Goal: Transaction & Acquisition: Subscribe to service/newsletter

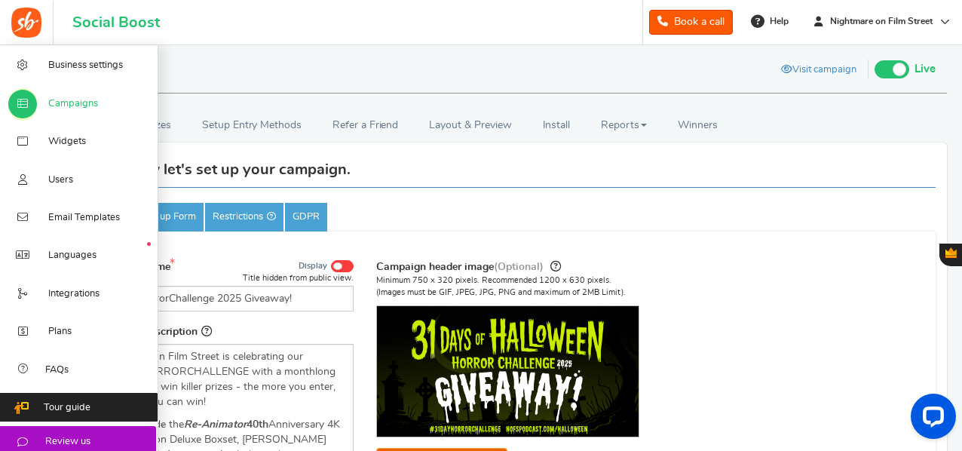
click at [66, 108] on span "Campaigns" at bounding box center [73, 104] width 50 height 14
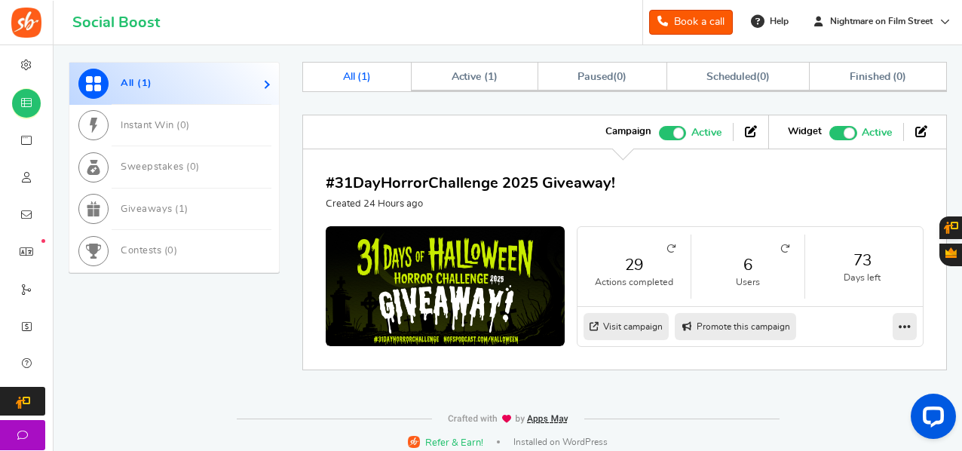
scroll to position [475, 0]
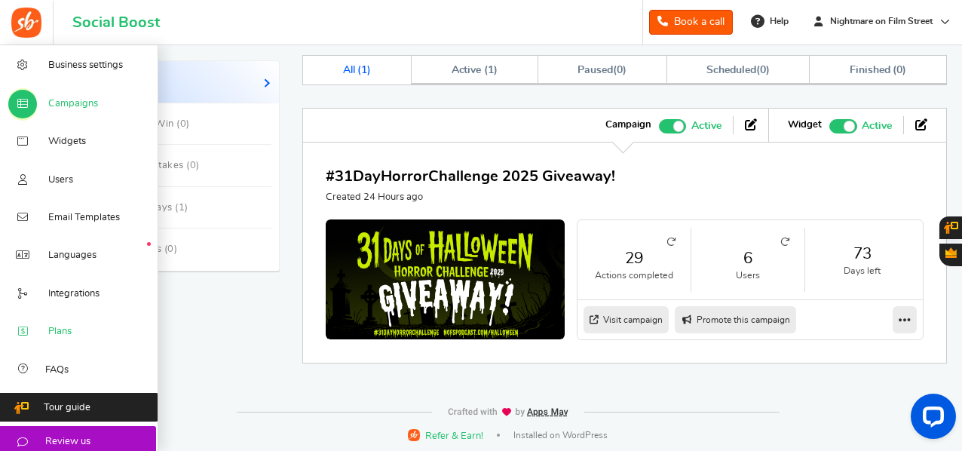
click at [51, 336] on span "Plans" at bounding box center [59, 332] width 23 height 14
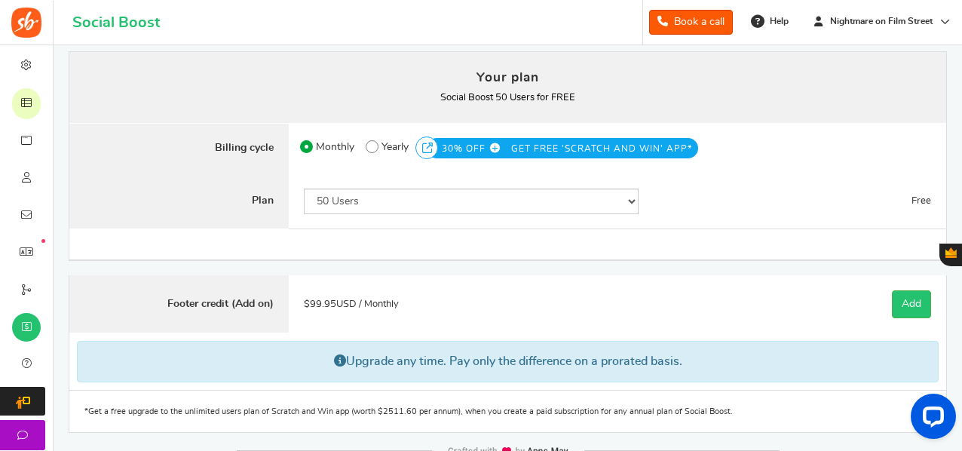
scroll to position [87, 0]
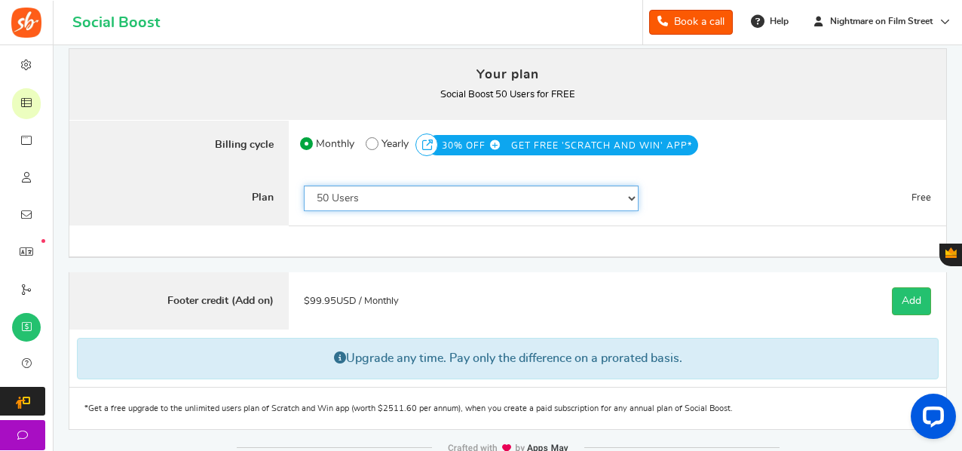
click at [381, 191] on select "50 Users 500 Users 2000 Users 5000 Users 10000 Users 15000 Users 25000 Users En…" at bounding box center [471, 198] width 335 height 26
select select "749"
click at [304, 185] on select "50 Users 500 Users 2000 Users 5000 Users 10000 Users 15000 Users 25000 Users En…" at bounding box center [471, 198] width 335 height 26
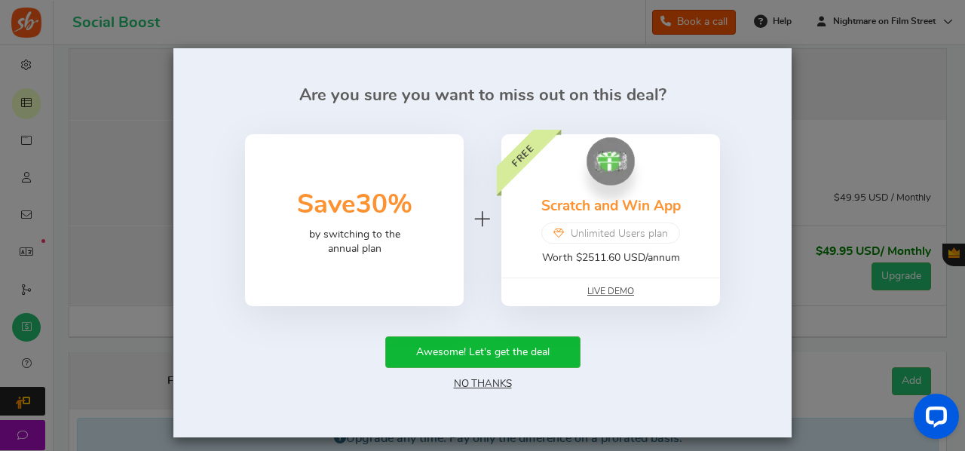
click at [489, 378] on div "Awesome! Let's get the deal No Thanks" at bounding box center [482, 364] width 573 height 56
click at [495, 388] on link "No Thanks" at bounding box center [483, 383] width 58 height 11
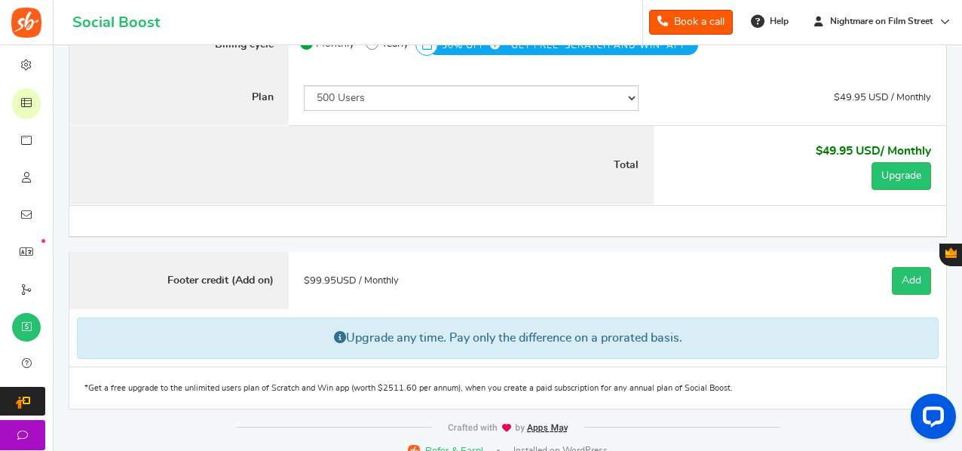
scroll to position [194, 0]
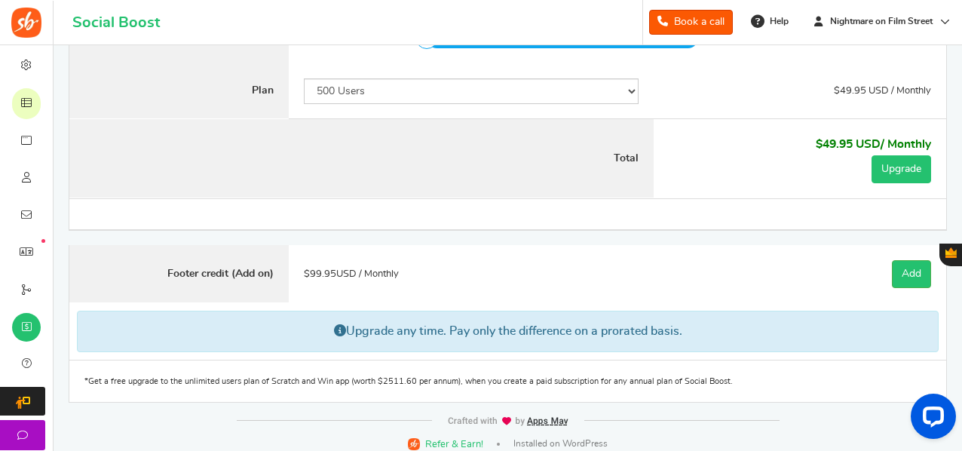
click at [920, 170] on button "Upgrade" at bounding box center [902, 169] width 60 height 28
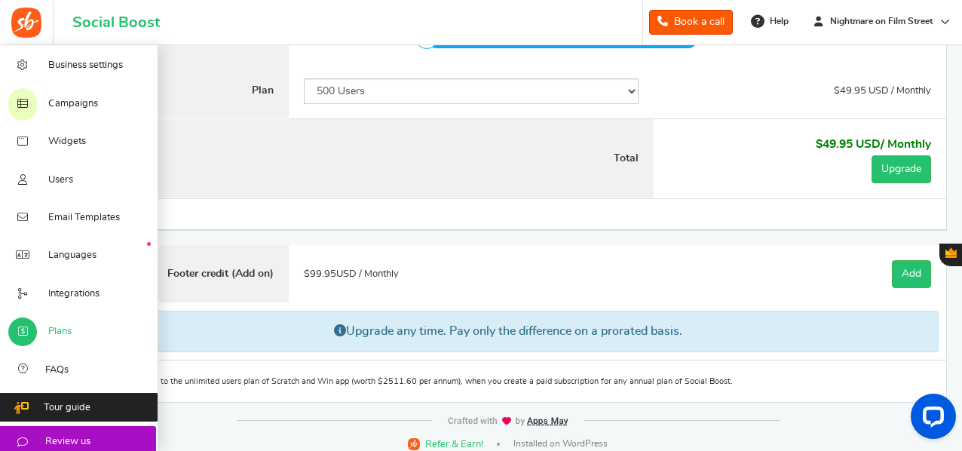
click at [59, 335] on span "Plans" at bounding box center [59, 332] width 23 height 14
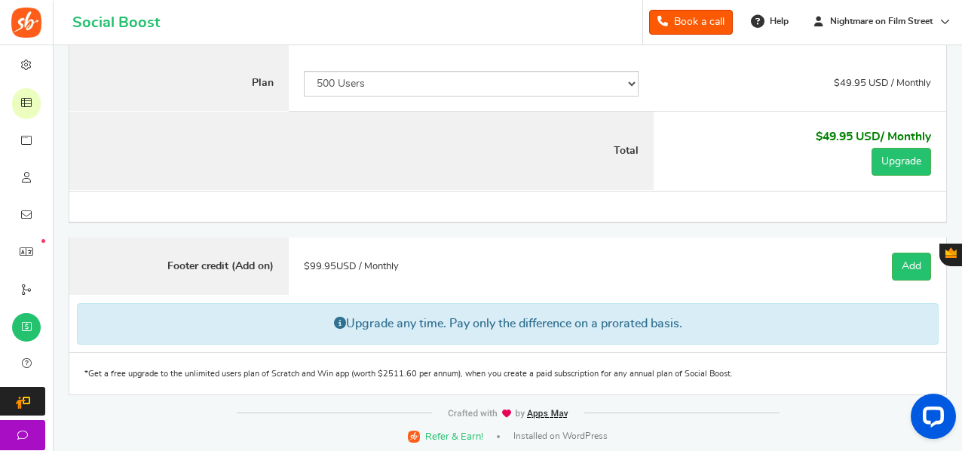
scroll to position [0, 0]
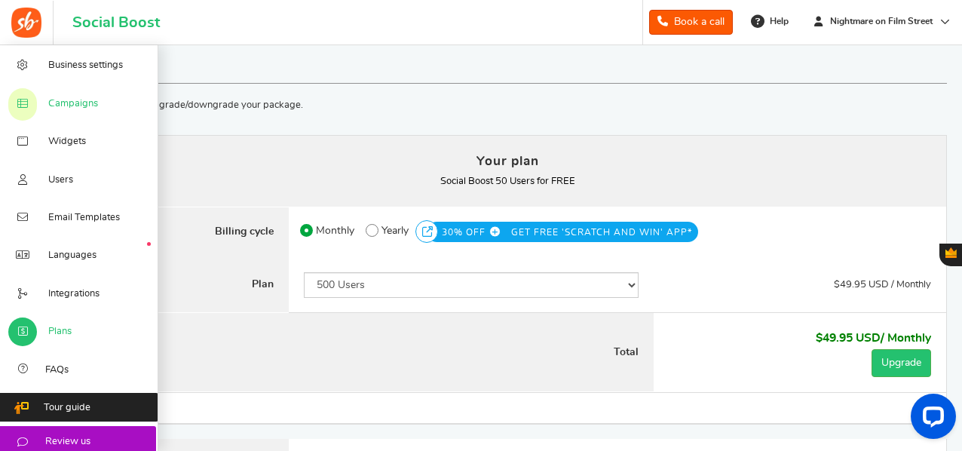
click at [72, 101] on span "Campaigns" at bounding box center [73, 104] width 50 height 14
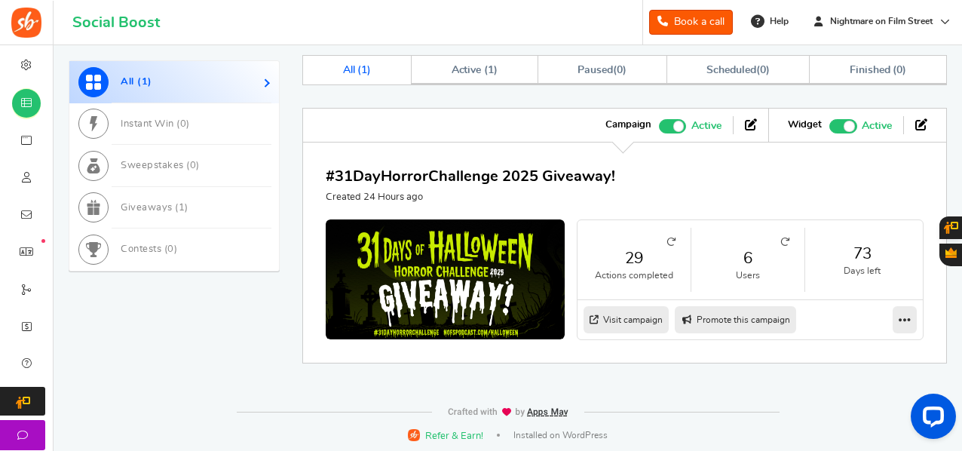
scroll to position [475, 0]
